Goal: Check status: Check status

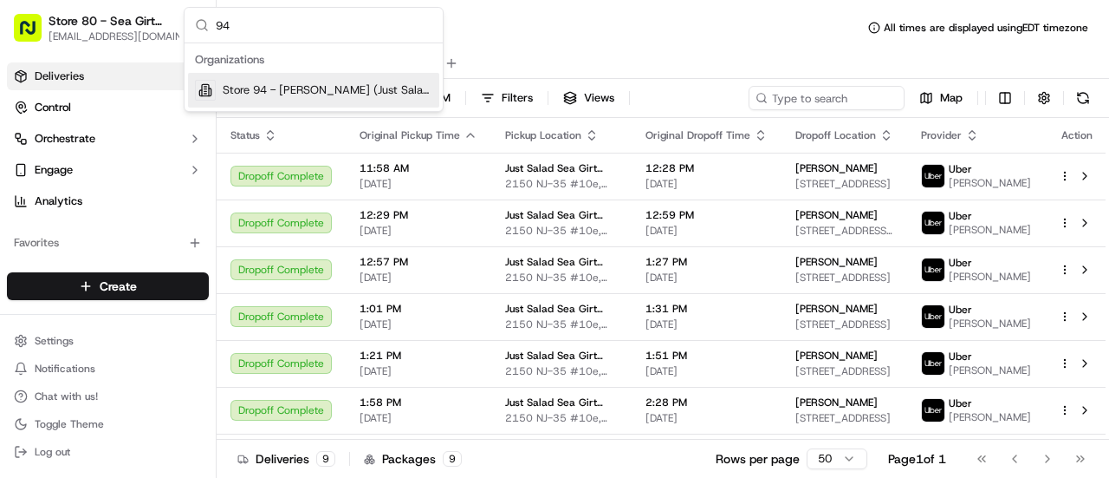
type input "94"
click at [322, 88] on span "Store 94 - [PERSON_NAME] (Just Salad)" at bounding box center [328, 90] width 210 height 16
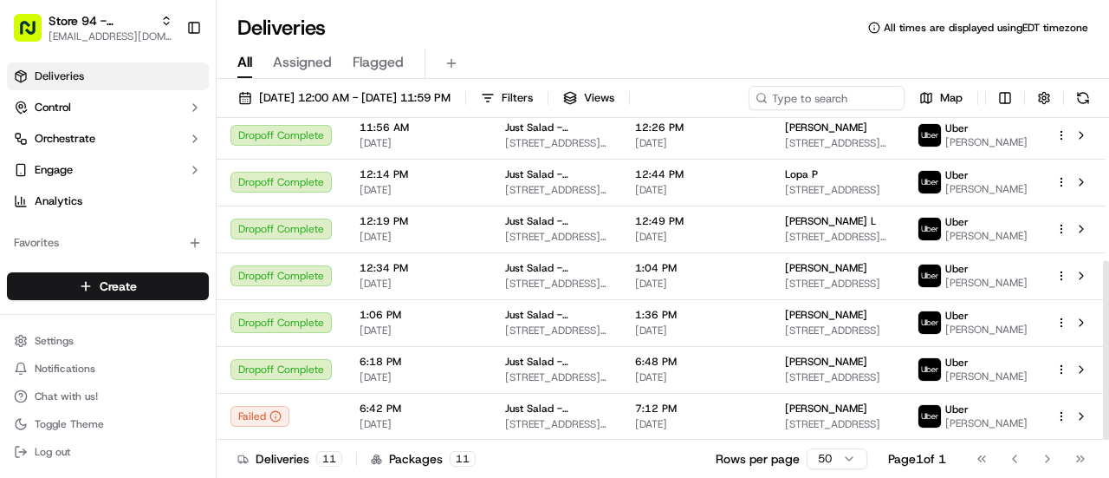
scroll to position [255, 0]
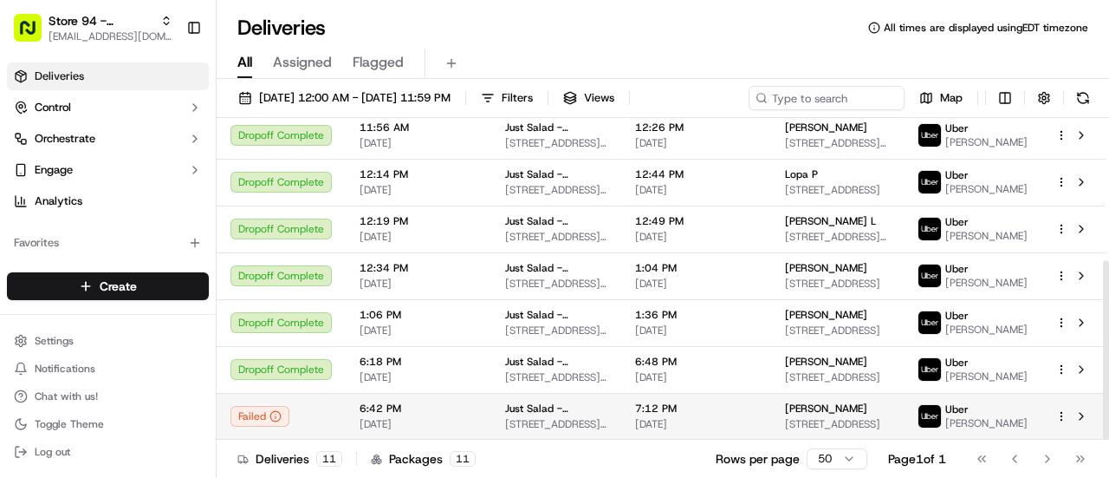
click at [817, 425] on span "34 Bay Ave, Bloomfield, NJ 07003, USA" at bounding box center [837, 424] width 105 height 14
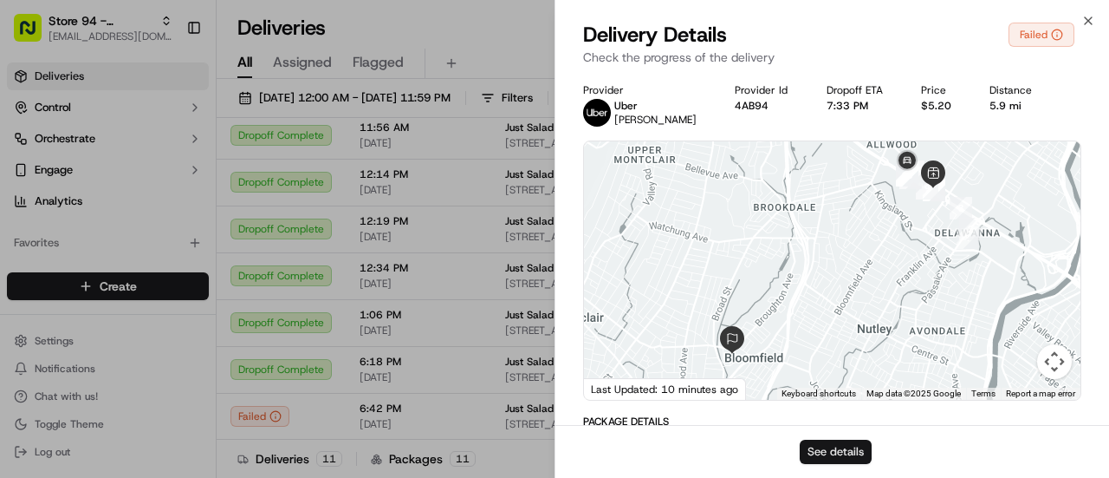
click at [842, 453] on button "See details" at bounding box center [836, 451] width 72 height 24
